Goal: Use online tool/utility: Utilize a website feature to perform a specific function

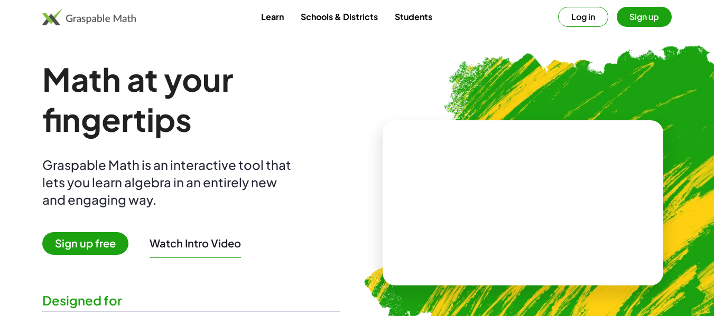
click at [108, 242] on span "Sign up free" at bounding box center [85, 243] width 86 height 23
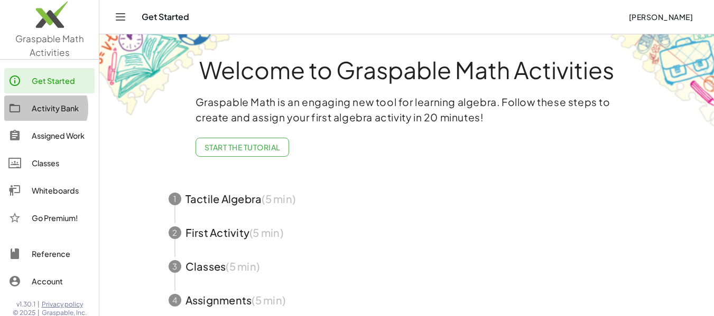
click at [51, 107] on div "Activity Bank" at bounding box center [61, 108] width 59 height 13
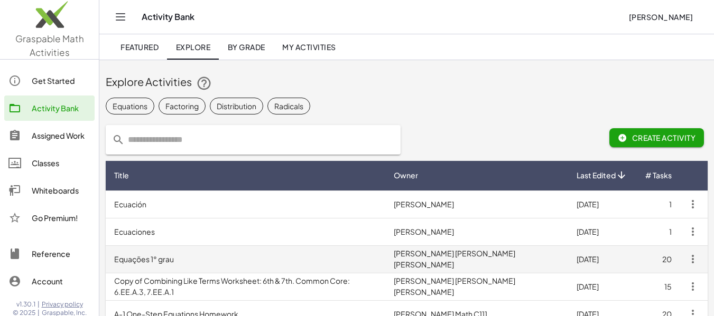
click at [172, 264] on td "Equações 1° grau" at bounding box center [245, 259] width 279 height 27
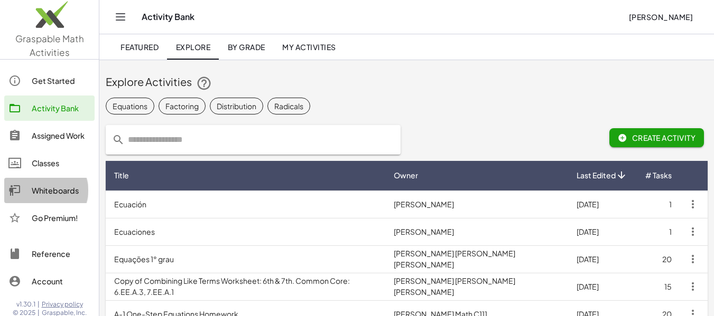
click at [57, 191] on div "Whiteboards" at bounding box center [61, 190] width 59 height 13
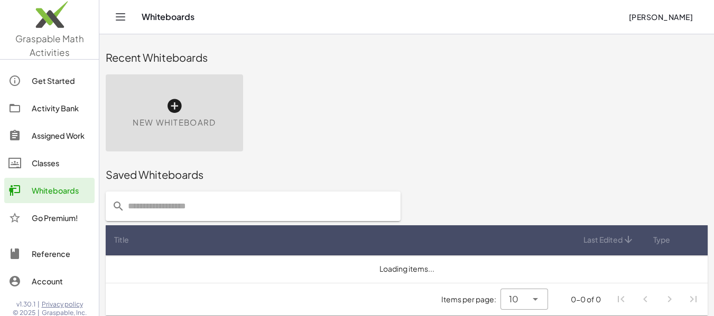
click at [193, 106] on div "New Whiteboard" at bounding box center [174, 112] width 137 height 77
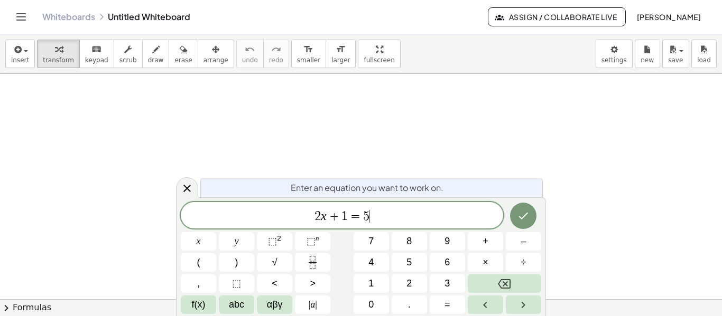
click at [383, 221] on span "2 x + 1 = 5 ​" at bounding box center [342, 216] width 322 height 15
click at [330, 218] on span "+" at bounding box center [323, 216] width 15 height 13
click at [527, 221] on icon "Done" at bounding box center [523, 216] width 13 height 13
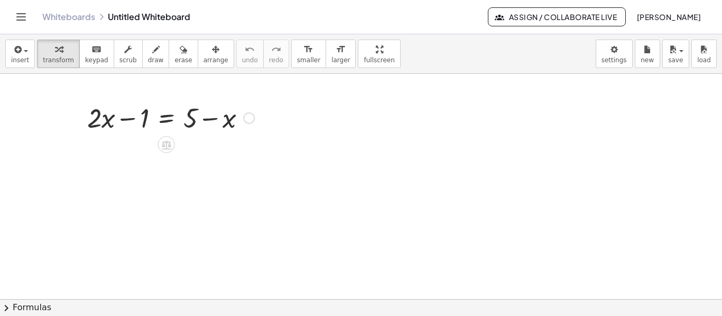
click at [144, 121] on div at bounding box center [170, 117] width 177 height 36
click at [128, 122] on div at bounding box center [170, 117] width 177 height 36
drag, startPoint x: 232, startPoint y: 125, endPoint x: 126, endPoint y: 128, distance: 105.7
click at [126, 128] on div at bounding box center [170, 117] width 177 height 36
click at [617, 59] on body "Graspable Math Activities Get Started Activity Bank Assigned Work Classes White…" at bounding box center [361, 158] width 722 height 316
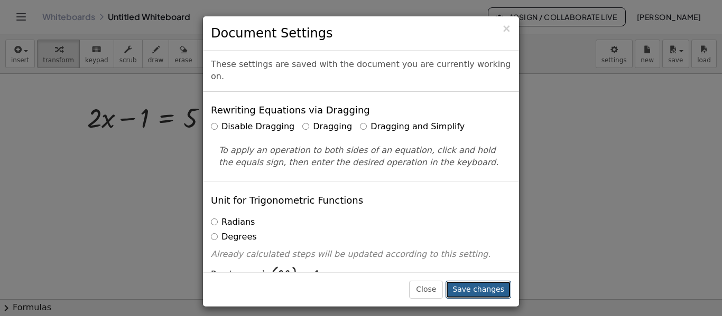
click at [475, 290] on button "Save changes" at bounding box center [477, 290] width 65 height 18
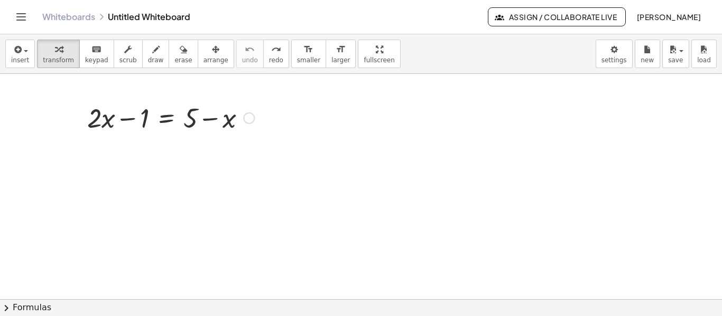
click at [130, 120] on div at bounding box center [170, 117] width 177 height 36
drag, startPoint x: 227, startPoint y: 123, endPoint x: 128, endPoint y: 125, distance: 99.3
click at [128, 125] on div at bounding box center [170, 117] width 177 height 36
drag, startPoint x: 231, startPoint y: 125, endPoint x: 102, endPoint y: 125, distance: 128.9
click at [102, 125] on div at bounding box center [170, 117] width 177 height 36
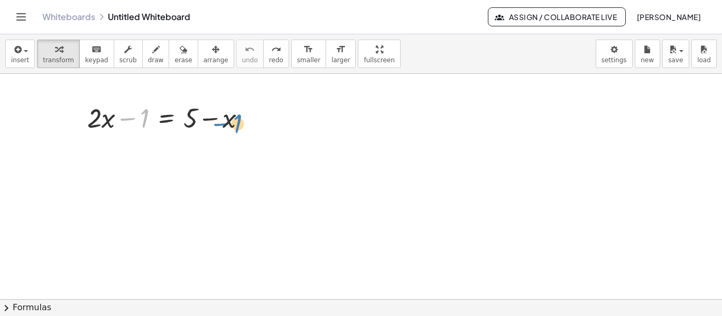
drag, startPoint x: 143, startPoint y: 121, endPoint x: 226, endPoint y: 118, distance: 83.0
click at [226, 118] on div at bounding box center [170, 117] width 177 height 36
click at [134, 119] on div at bounding box center [170, 117] width 177 height 36
click at [619, 55] on body "Graspable Math Activities Get Started Activity Bank Assigned Work Classes White…" at bounding box center [361, 158] width 722 height 316
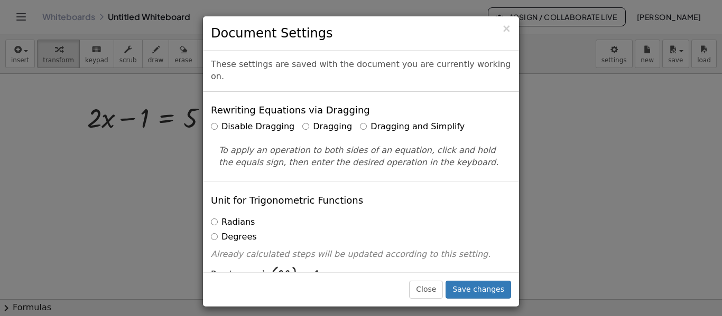
click at [360, 121] on label "Dragging and Simplify" at bounding box center [412, 127] width 105 height 12
click at [479, 282] on button "Save changes" at bounding box center [477, 290] width 65 height 18
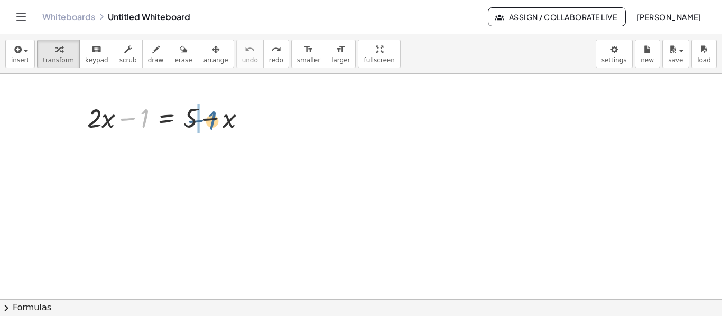
drag, startPoint x: 144, startPoint y: 119, endPoint x: 217, endPoint y: 121, distance: 72.9
click at [217, 121] on div at bounding box center [170, 117] width 177 height 36
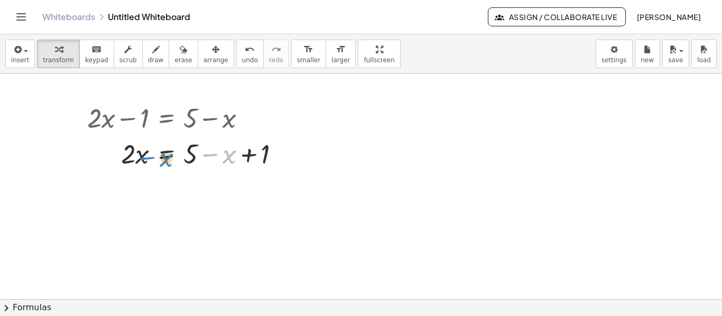
drag, startPoint x: 226, startPoint y: 159, endPoint x: 160, endPoint y: 162, distance: 66.1
click at [160, 162] on div at bounding box center [187, 153] width 211 height 36
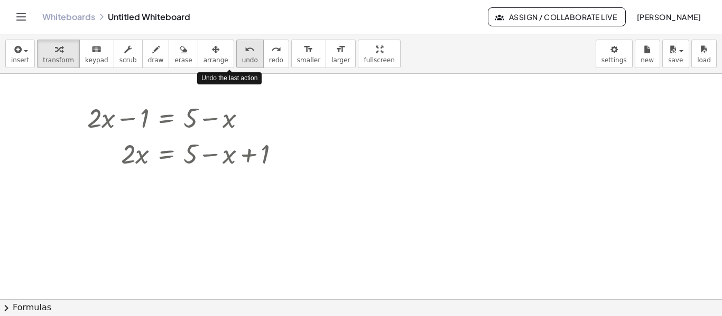
click at [238, 54] on button "undo undo" at bounding box center [249, 54] width 27 height 29
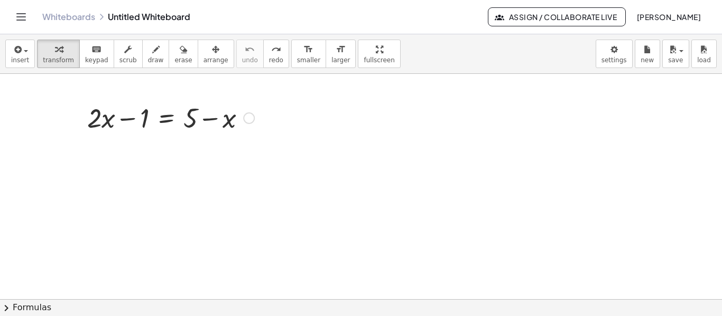
click at [180, 116] on div at bounding box center [170, 117] width 177 height 36
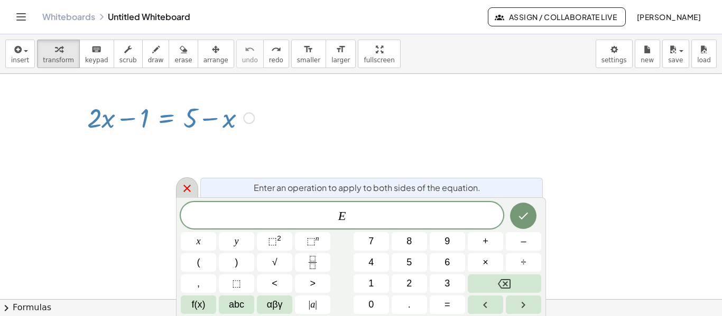
click at [190, 188] on icon at bounding box center [187, 188] width 13 height 13
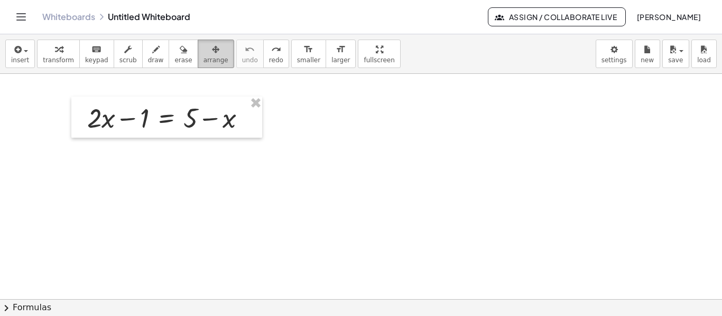
click at [203, 57] on span "arrange" at bounding box center [215, 60] width 25 height 7
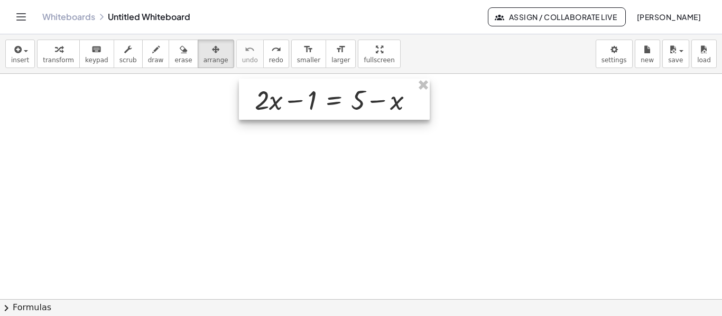
drag, startPoint x: 183, startPoint y: 126, endPoint x: 351, endPoint y: 112, distance: 169.1
click at [351, 112] on div at bounding box center [334, 99] width 191 height 41
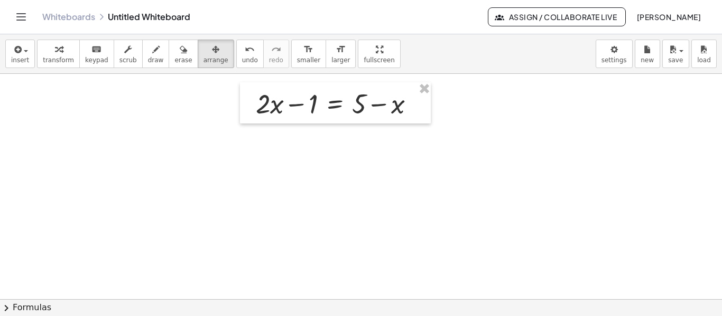
click at [485, 139] on div at bounding box center [361, 299] width 722 height 451
click at [41, 108] on div at bounding box center [361, 299] width 722 height 451
click at [269, 144] on div at bounding box center [361, 299] width 722 height 451
click at [212, 54] on icon "button" at bounding box center [215, 49] width 7 height 13
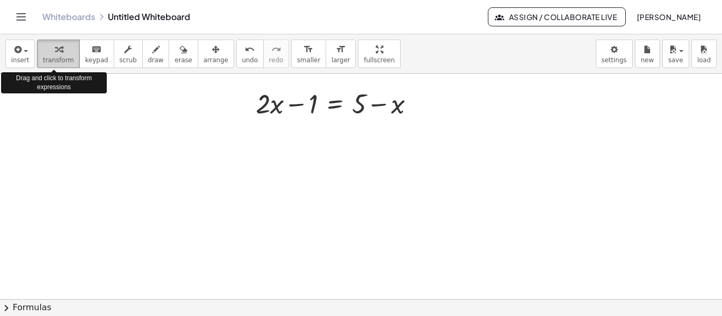
click at [54, 62] on span "transform" at bounding box center [58, 60] width 31 height 7
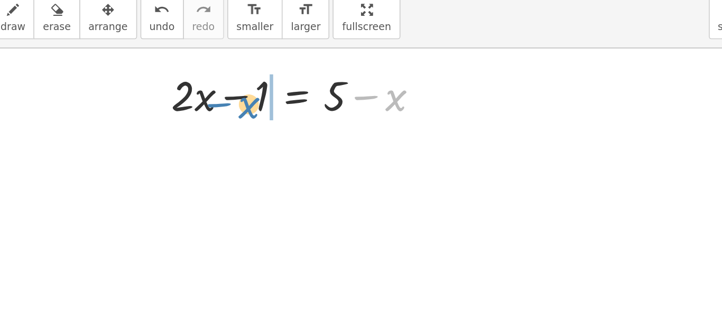
drag, startPoint x: 399, startPoint y: 107, endPoint x: 306, endPoint y: 111, distance: 93.1
click at [306, 111] on div at bounding box center [338, 103] width 177 height 36
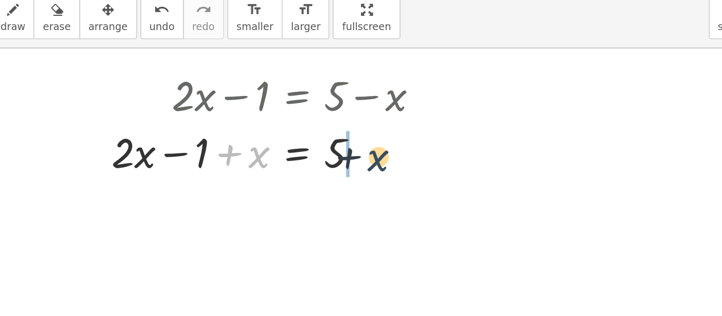
drag, startPoint x: 308, startPoint y: 140, endPoint x: 391, endPoint y: 142, distance: 83.5
click at [391, 142] on div at bounding box center [320, 139] width 216 height 36
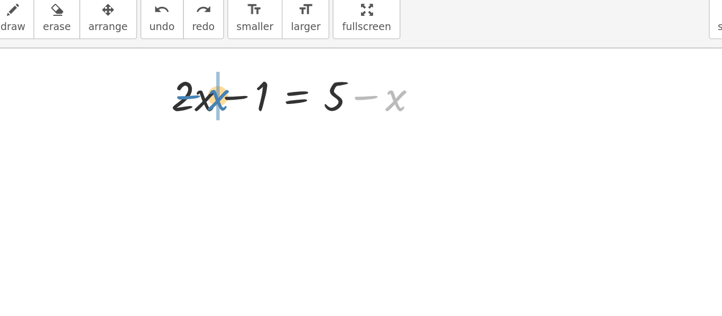
drag, startPoint x: 397, startPoint y: 108, endPoint x: 291, endPoint y: 108, distance: 105.6
click at [291, 108] on div at bounding box center [338, 103] width 177 height 36
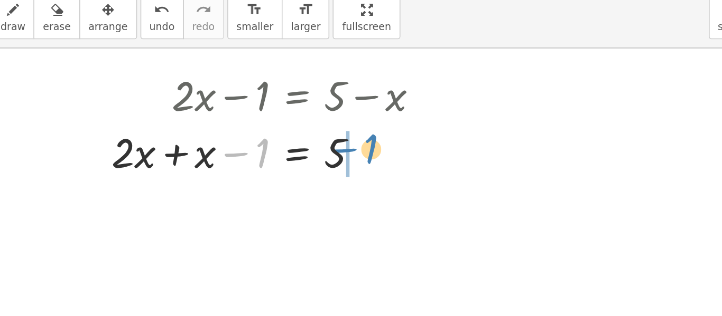
drag, startPoint x: 314, startPoint y: 141, endPoint x: 383, endPoint y: 139, distance: 69.2
click at [383, 139] on div at bounding box center [320, 139] width 216 height 36
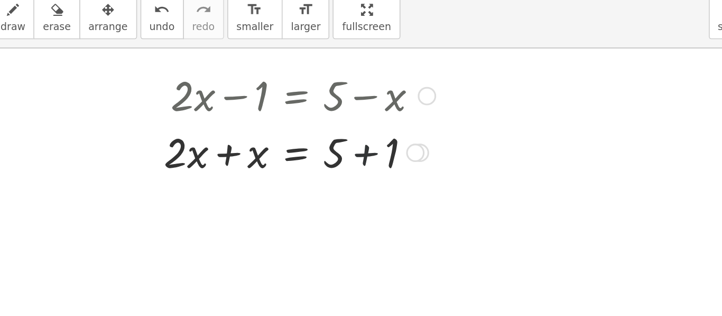
click at [378, 141] on div at bounding box center [337, 139] width 182 height 36
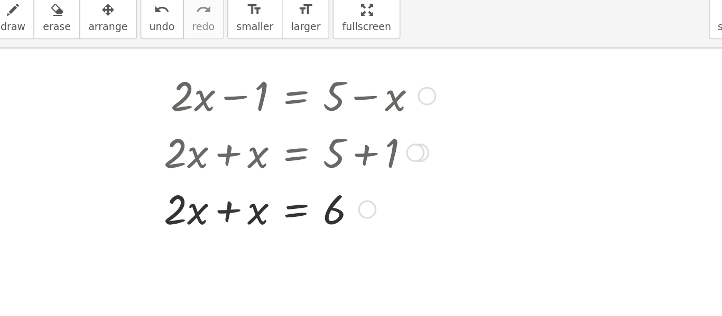
click at [292, 176] on div at bounding box center [337, 175] width 182 height 36
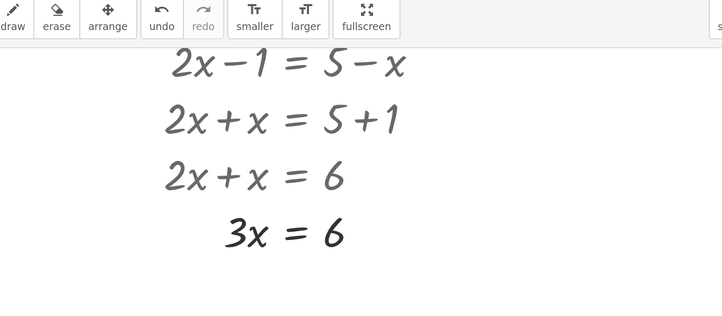
scroll to position [52, 0]
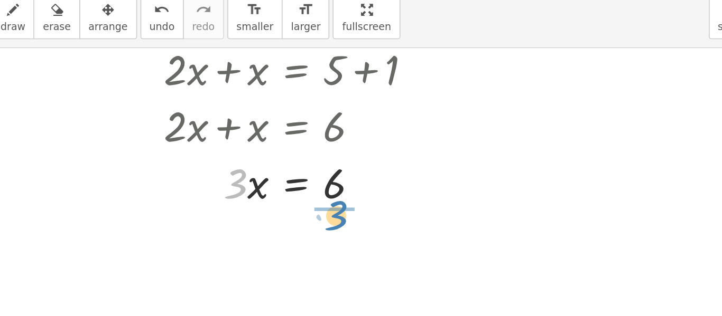
drag, startPoint x: 294, startPoint y: 168, endPoint x: 358, endPoint y: 188, distance: 66.5
click at [358, 188] on div "+ · 2 · x − 1 = + 5 − x + · 2 · x + x − 1 = 5 + · 2 · x + x = + 5 + 1 + · 2 · x…" at bounding box center [361, 247] width 722 height 451
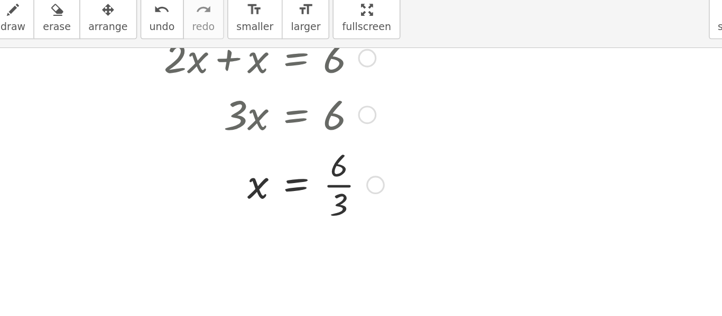
scroll to position [106, 0]
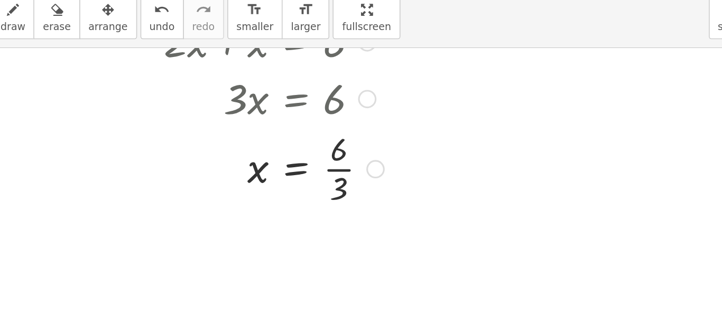
click at [364, 152] on div at bounding box center [337, 149] width 182 height 53
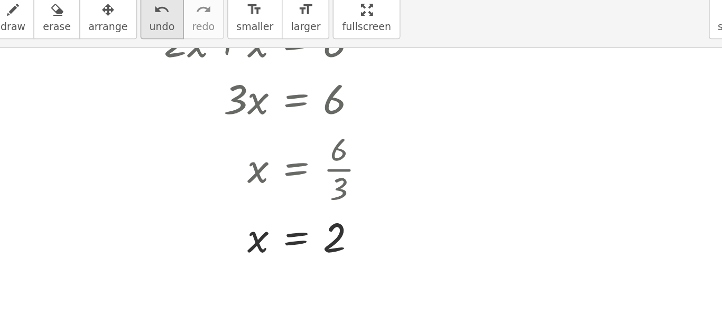
click at [242, 64] on span "undo" at bounding box center [250, 60] width 16 height 7
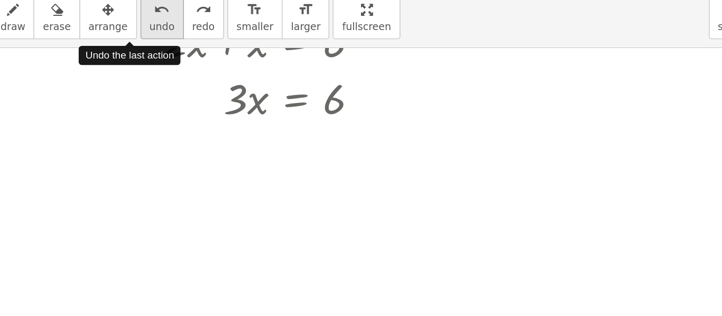
click at [242, 64] on span "undo" at bounding box center [250, 60] width 16 height 7
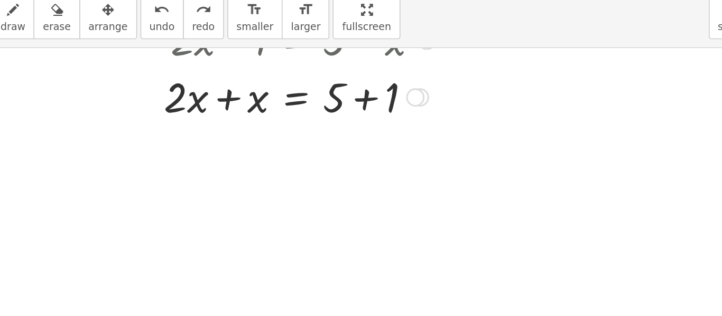
scroll to position [16, 0]
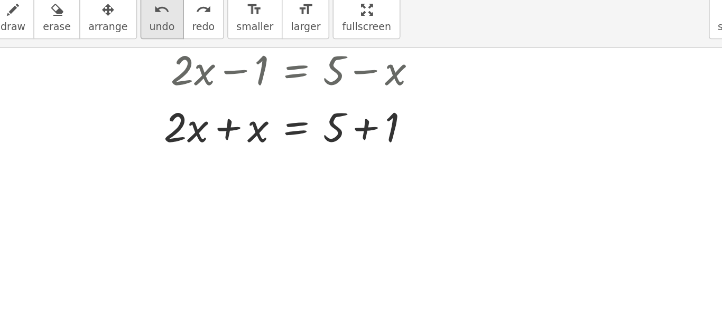
click at [242, 59] on span "undo" at bounding box center [250, 60] width 16 height 7
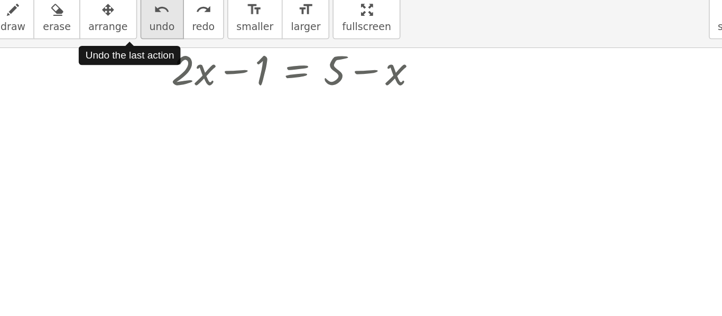
click at [242, 59] on span "undo" at bounding box center [250, 60] width 16 height 7
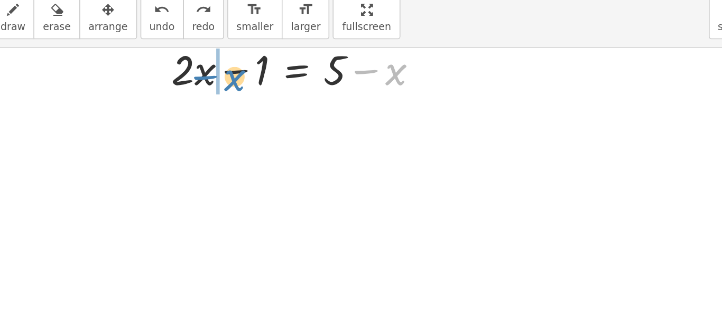
drag, startPoint x: 398, startPoint y: 90, endPoint x: 296, endPoint y: 94, distance: 102.0
click at [296, 94] on div at bounding box center [338, 87] width 177 height 36
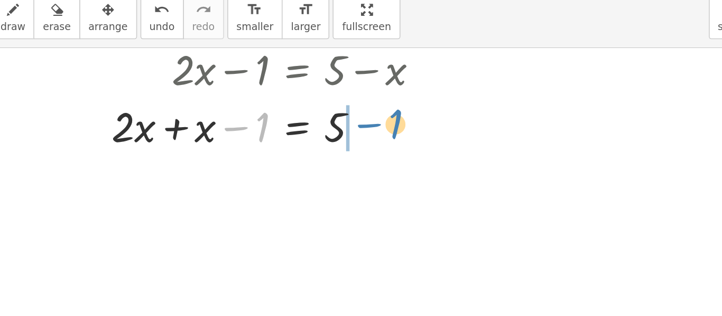
drag, startPoint x: 302, startPoint y: 125, endPoint x: 390, endPoint y: 124, distance: 88.2
click at [390, 124] on div at bounding box center [320, 123] width 216 height 36
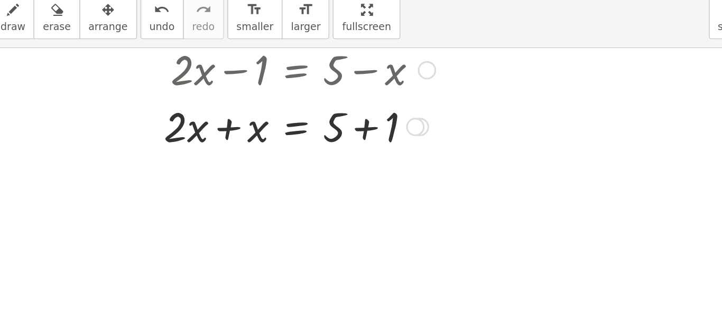
click at [378, 125] on div at bounding box center [337, 123] width 182 height 36
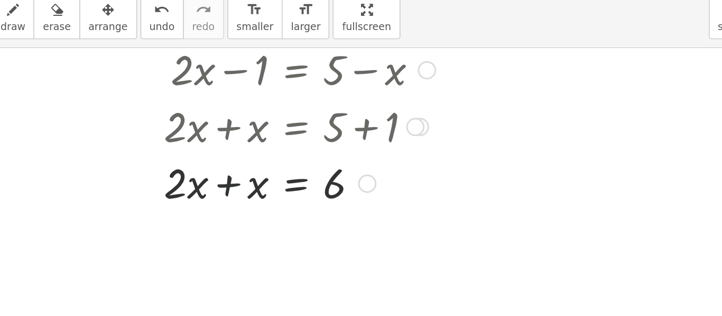
click at [291, 161] on div at bounding box center [337, 159] width 182 height 36
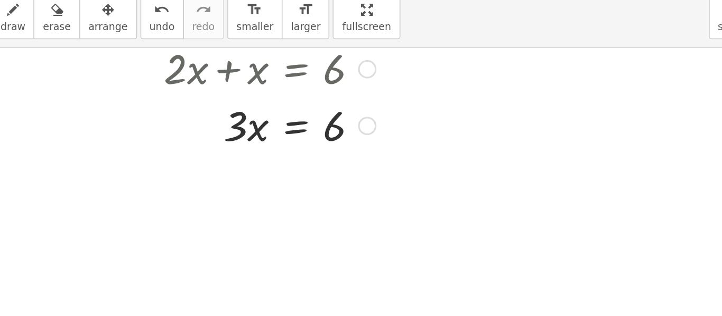
scroll to position [89, 0]
drag, startPoint x: 296, startPoint y: 124, endPoint x: 363, endPoint y: 149, distance: 72.2
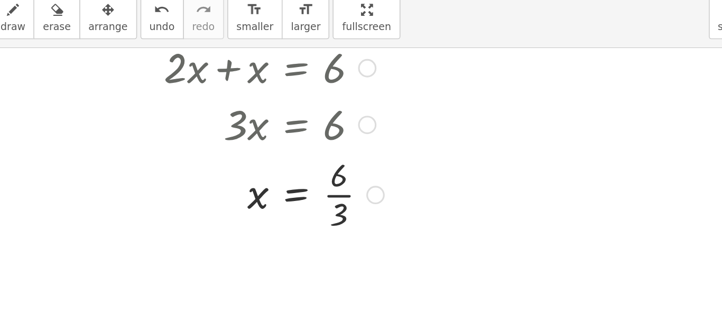
click at [363, 167] on div at bounding box center [337, 165] width 182 height 53
